Goal: Transaction & Acquisition: Purchase product/service

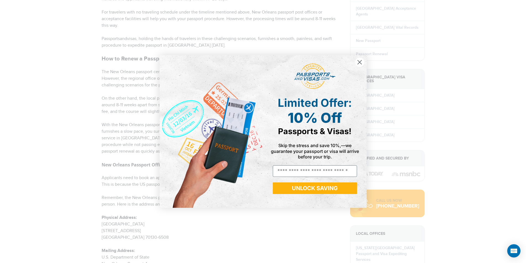
scroll to position [110, 0]
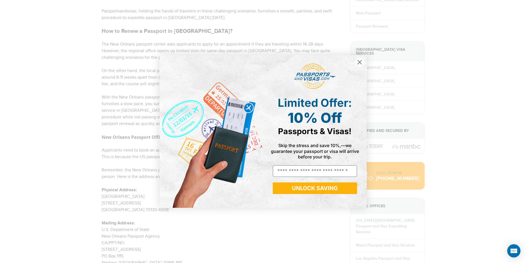
click at [360, 62] on icon "Close dialog" at bounding box center [360, 62] width 4 height 4
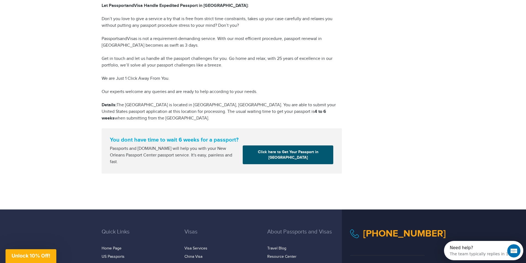
scroll to position [0, 0]
click at [271, 156] on link "Click here to Get Your Passport in New Orleans" at bounding box center [288, 155] width 91 height 19
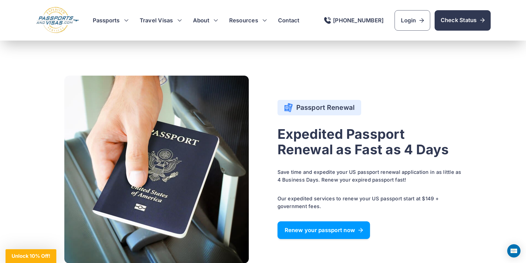
click at [310, 233] on link "Renew your passport now" at bounding box center [324, 231] width 93 height 18
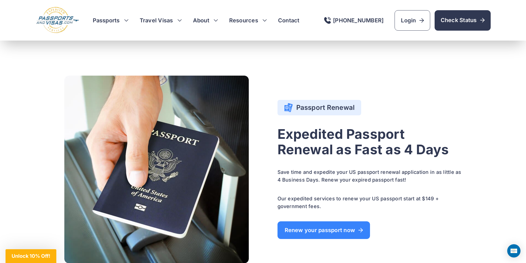
scroll to position [242, 0]
